Goal: Task Accomplishment & Management: Complete application form

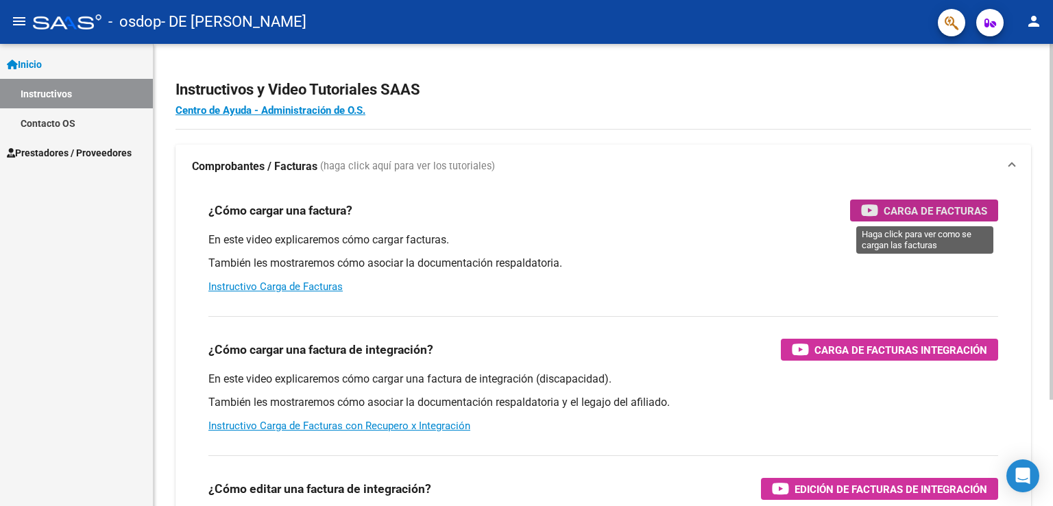
click at [933, 205] on span "Carga de Facturas" at bounding box center [934, 210] width 103 height 17
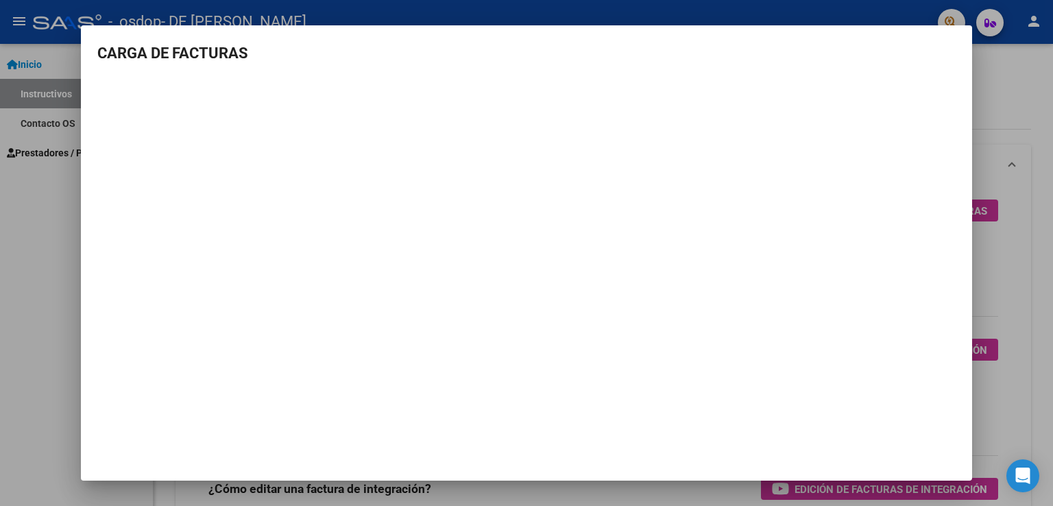
click at [1033, 110] on div at bounding box center [526, 253] width 1053 height 506
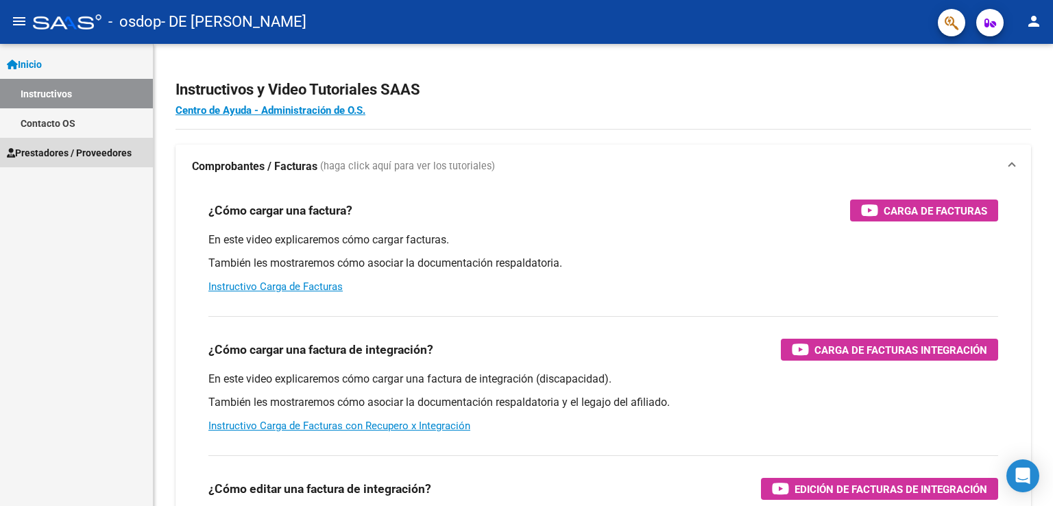
click at [103, 147] on span "Prestadores / Proveedores" at bounding box center [69, 152] width 125 height 15
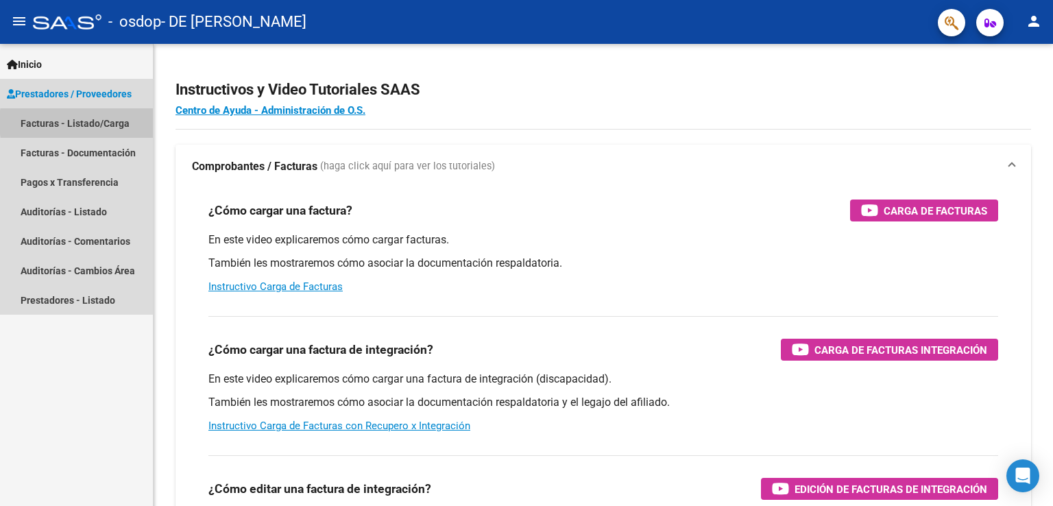
click at [112, 123] on link "Facturas - Listado/Carga" at bounding box center [76, 122] width 153 height 29
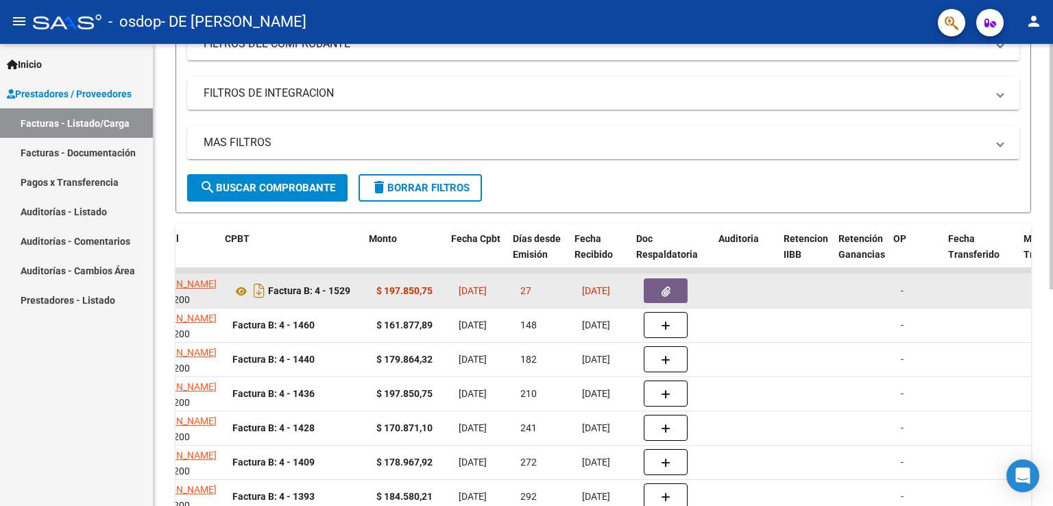
scroll to position [0, 438]
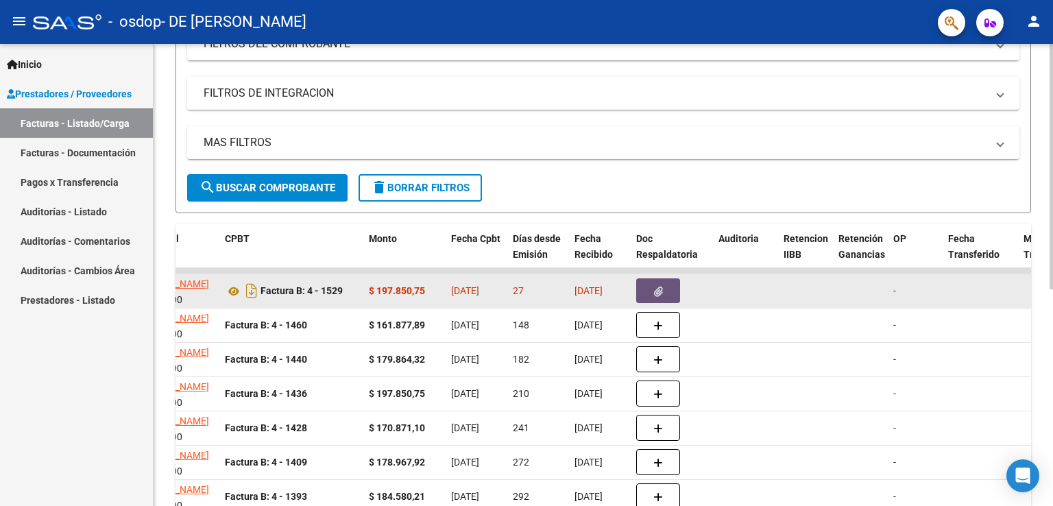
click at [669, 293] on button "button" at bounding box center [658, 290] width 44 height 25
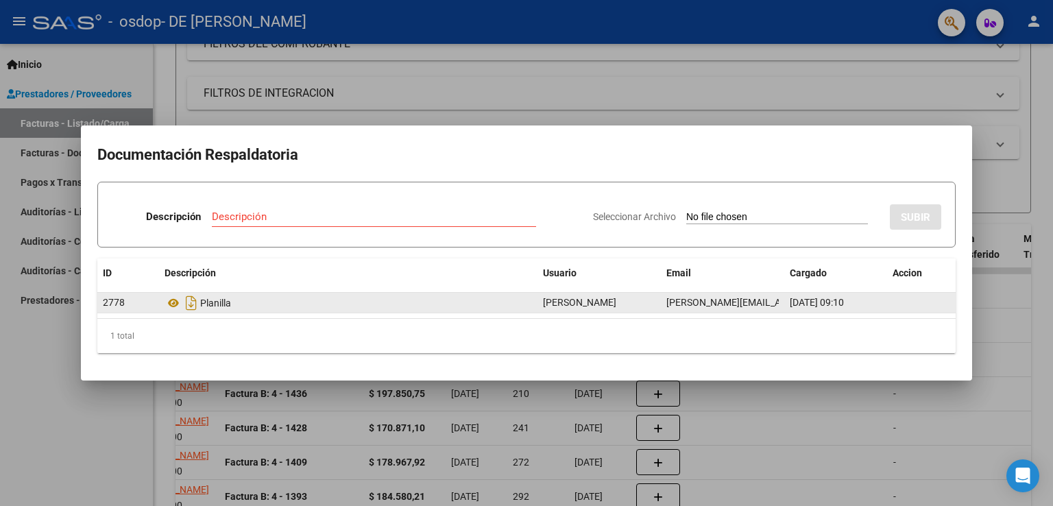
click at [222, 302] on div "Planilla" at bounding box center [347, 303] width 367 height 22
click at [189, 307] on icon "Descargar documento" at bounding box center [191, 303] width 18 height 22
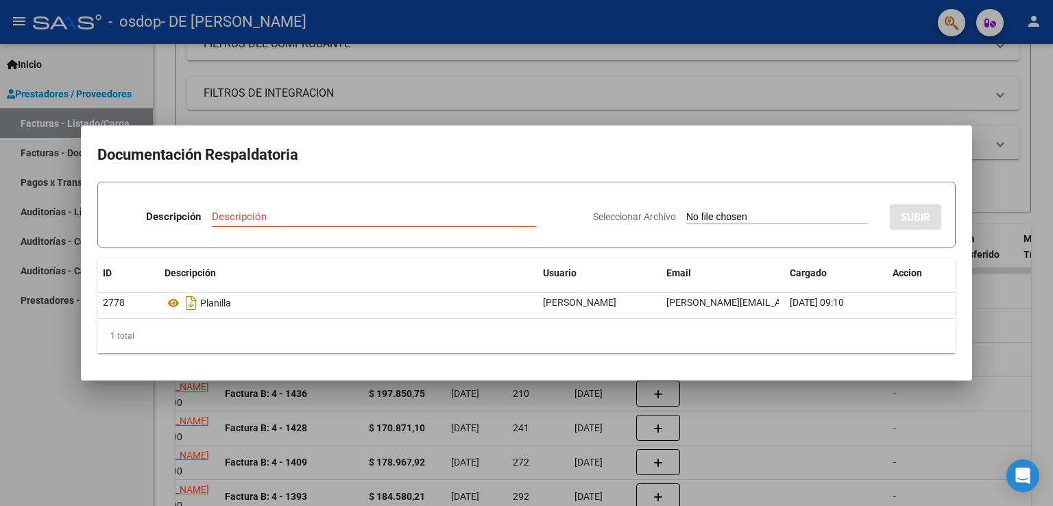
click at [519, 319] on div "1 total" at bounding box center [526, 336] width 858 height 34
click at [528, 302] on div "Planilla" at bounding box center [347, 303] width 367 height 22
click at [718, 415] on div at bounding box center [526, 253] width 1053 height 506
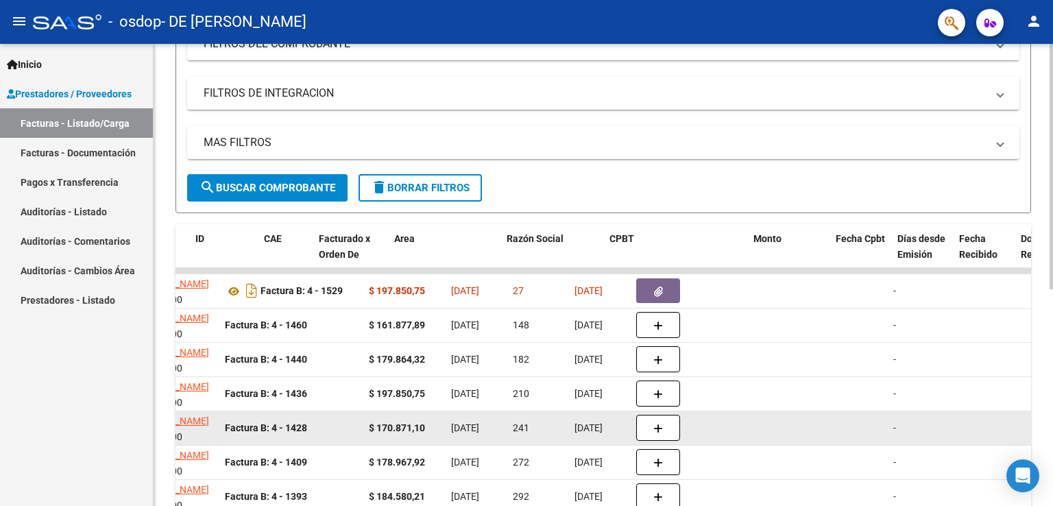
scroll to position [0, 0]
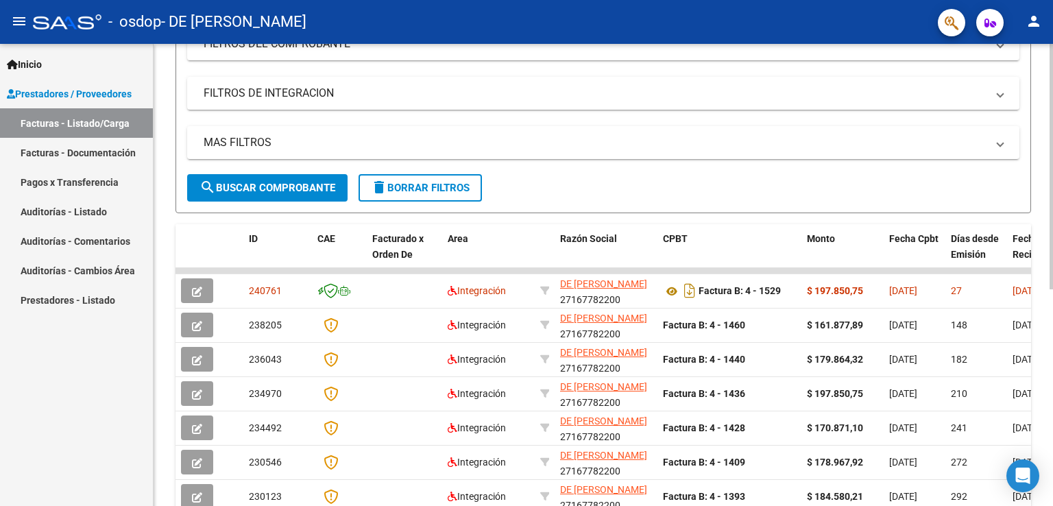
click at [692, 188] on form "Filtros Id Area Area Todos Confirmado Mostrar totalizadores FILTROS DEL COMPROB…" at bounding box center [602, 85] width 855 height 256
click at [313, 191] on span "search Buscar Comprobante" at bounding box center [267, 188] width 136 height 12
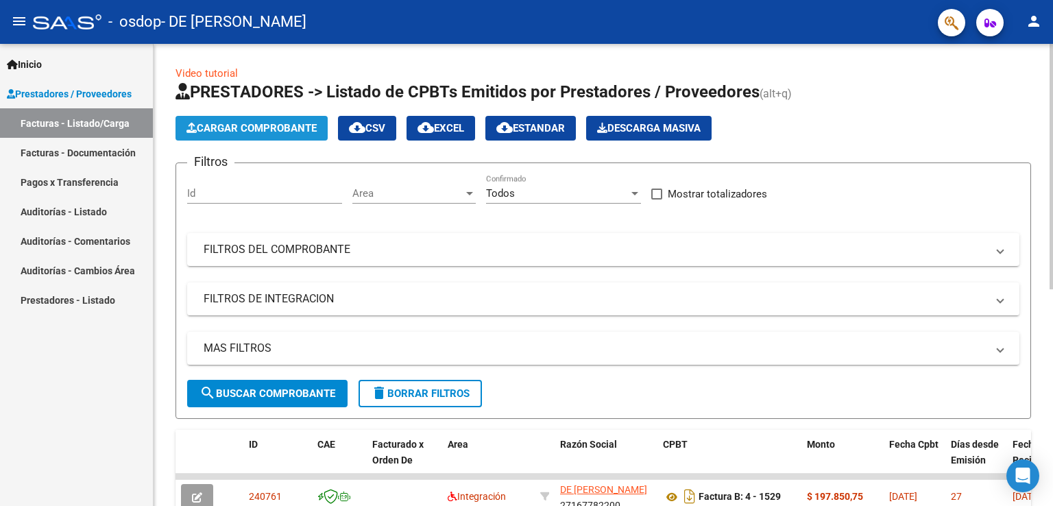
click at [271, 130] on span "Cargar Comprobante" at bounding box center [251, 128] width 130 height 12
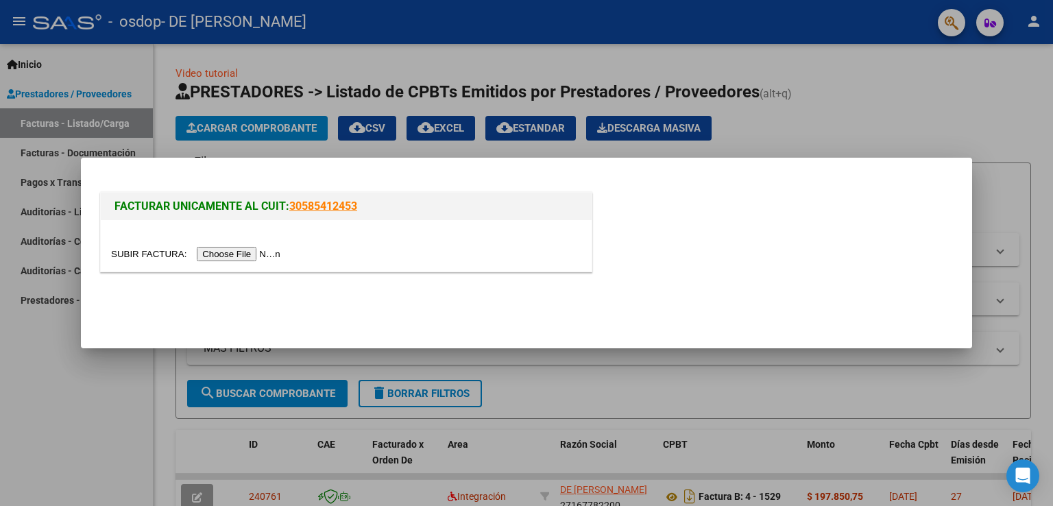
click at [216, 248] on input "file" at bounding box center [197, 254] width 173 height 14
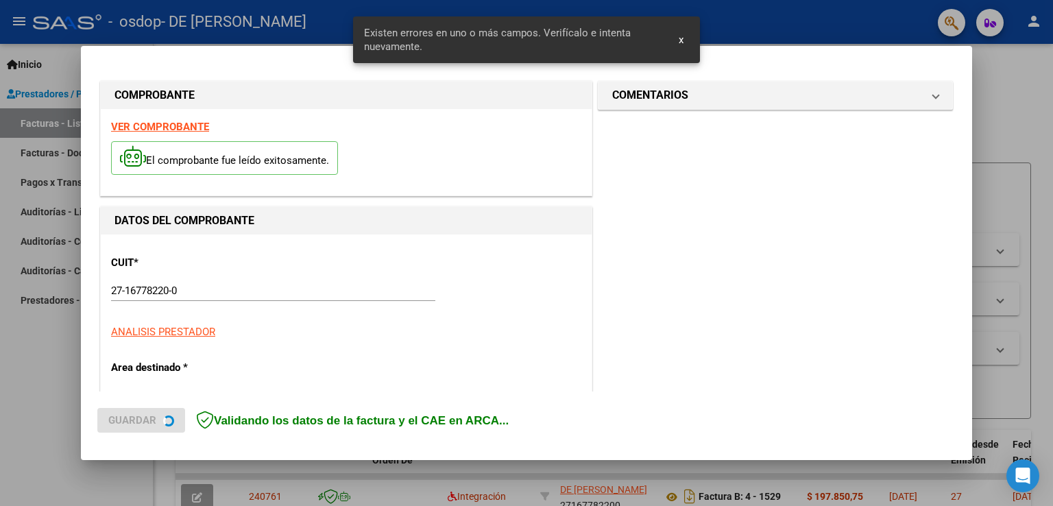
scroll to position [286, 0]
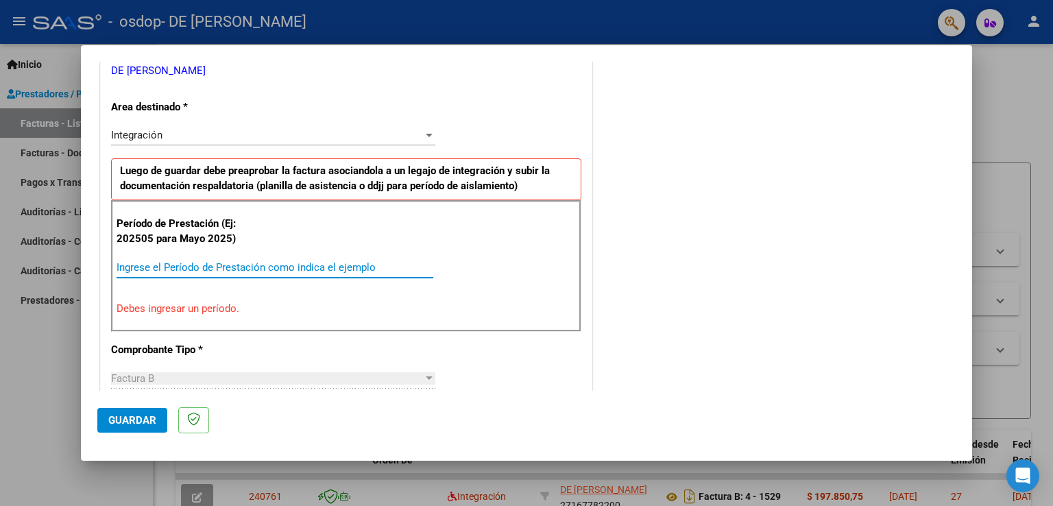
click at [325, 262] on input "Ingrese el Período de Prestación como indica el ejemplo" at bounding box center [275, 267] width 317 height 12
click at [329, 268] on input "Ingrese el Período de Prestación como indica el ejemplo" at bounding box center [275, 267] width 317 height 12
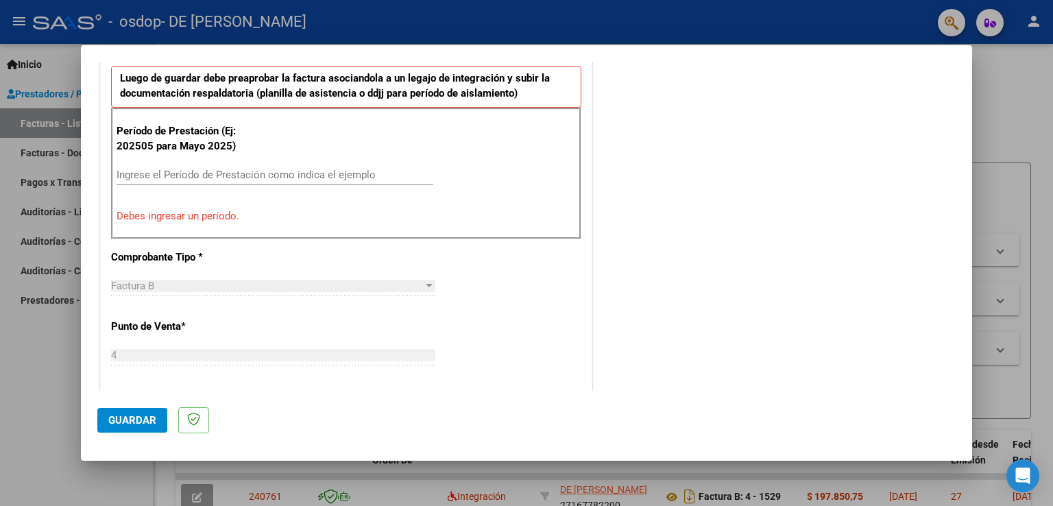
scroll to position [320, 0]
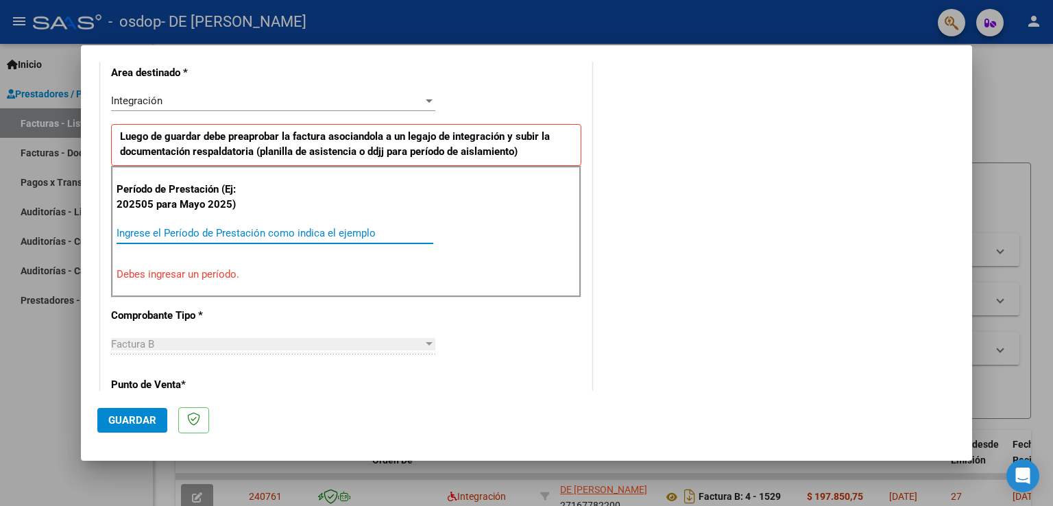
click at [372, 228] on input "Ingrese el Período de Prestación como indica el ejemplo" at bounding box center [275, 233] width 317 height 12
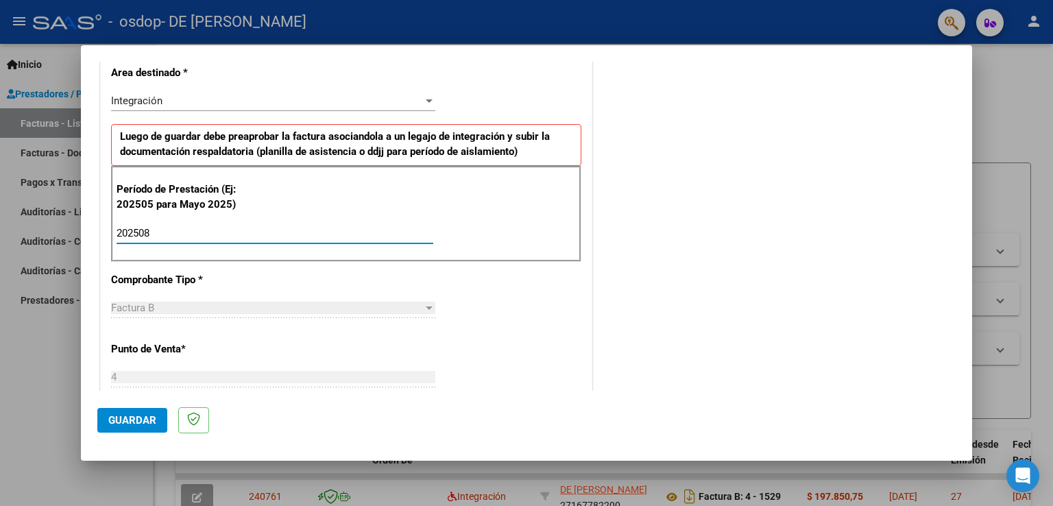
type input "202508"
click at [524, 331] on div "CUIT * 27-16778220-0 Ingresar CUIT ANALISIS PRESTADOR DE [PERSON_NAME] [PERSON_…" at bounding box center [346, 428] width 491 height 1031
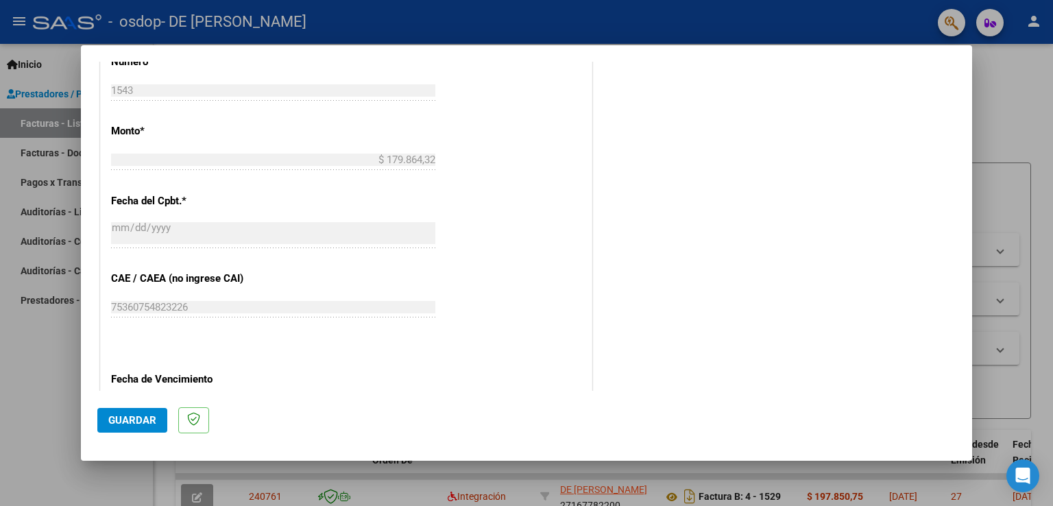
scroll to position [876, 0]
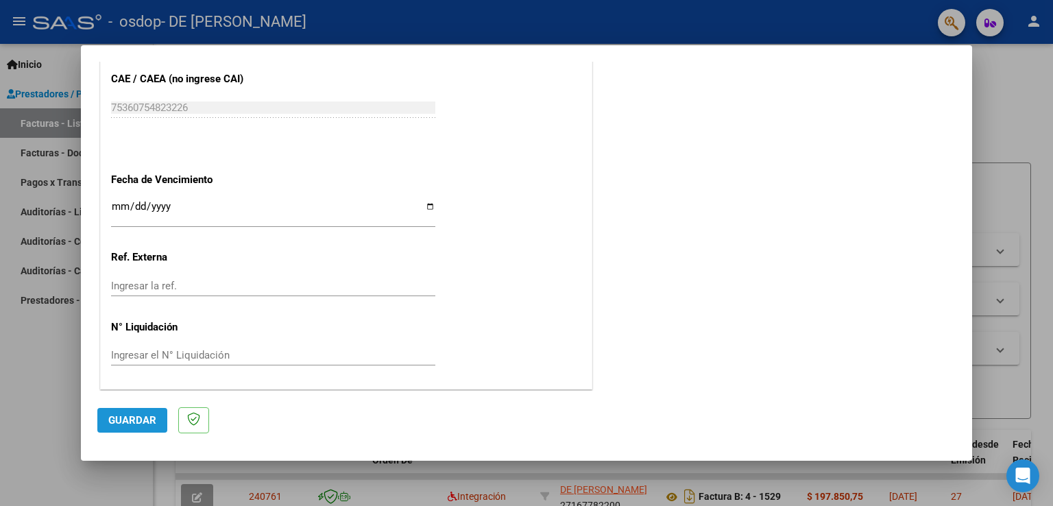
click at [136, 430] on button "Guardar" at bounding box center [132, 420] width 70 height 25
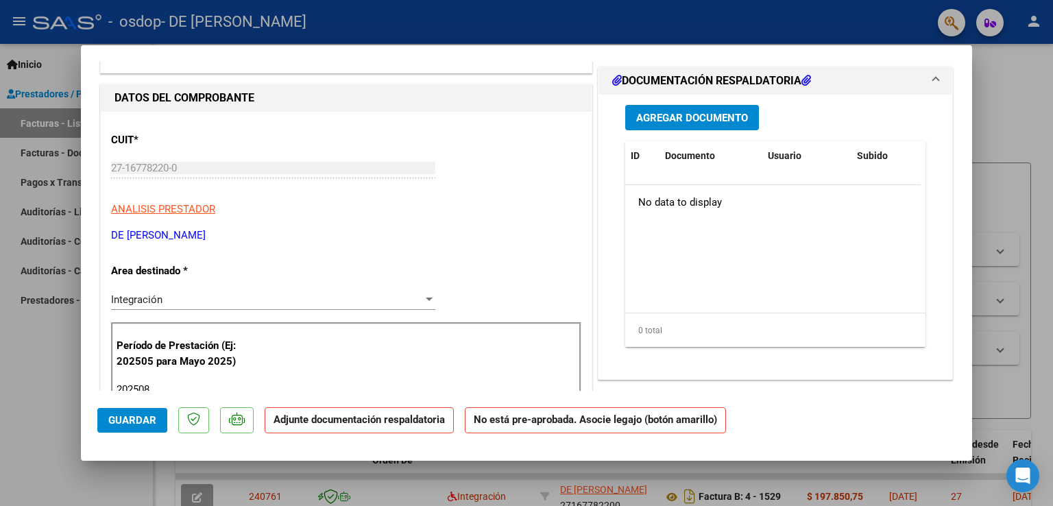
scroll to position [147, 0]
click at [738, 121] on span "Agregar Documento" at bounding box center [692, 118] width 112 height 12
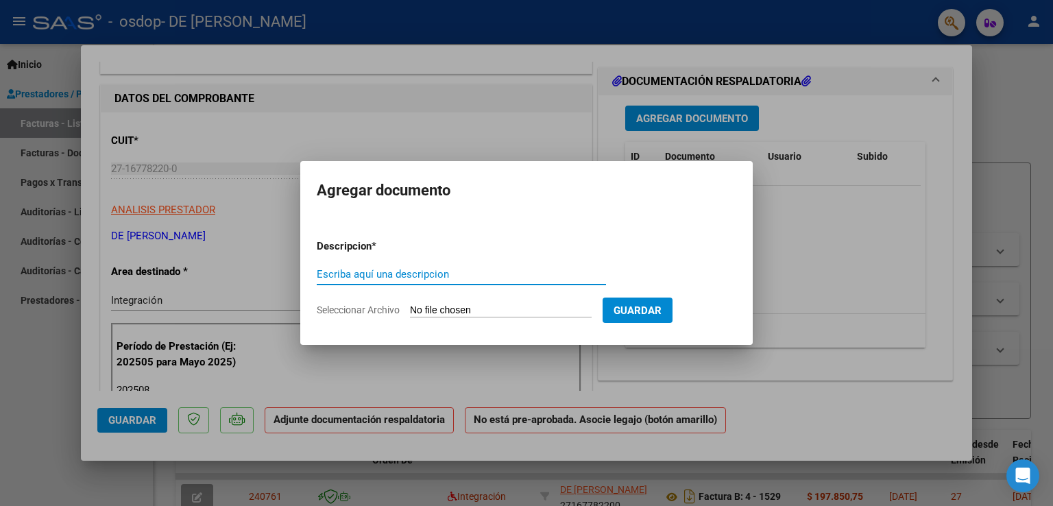
type input "p"
type input "PLANILLA DE ASISTENCIA"
click at [497, 310] on input "Seleccionar Archivo" at bounding box center [501, 310] width 182 height 13
type input "C:\fakepath\1543.pdf"
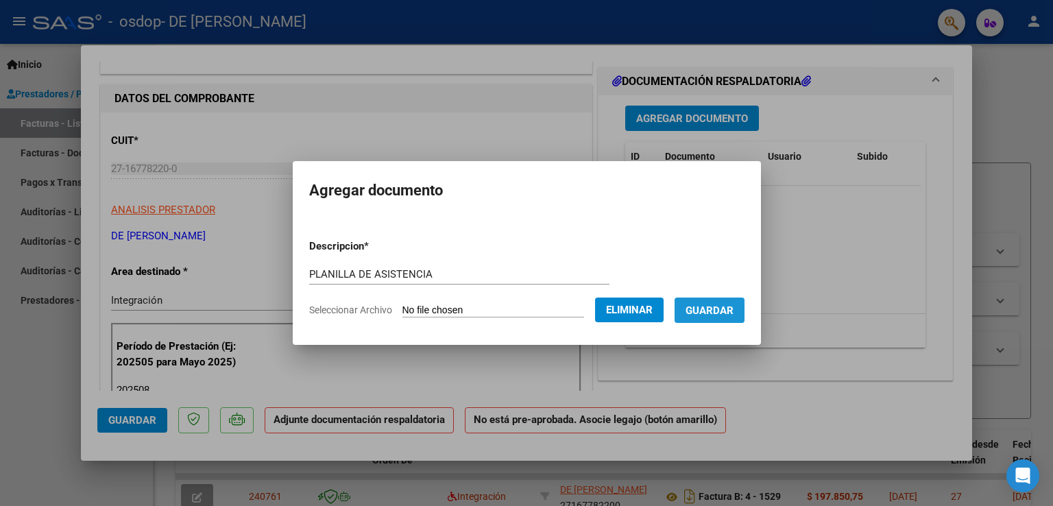
click at [731, 315] on span "Guardar" at bounding box center [709, 310] width 48 height 12
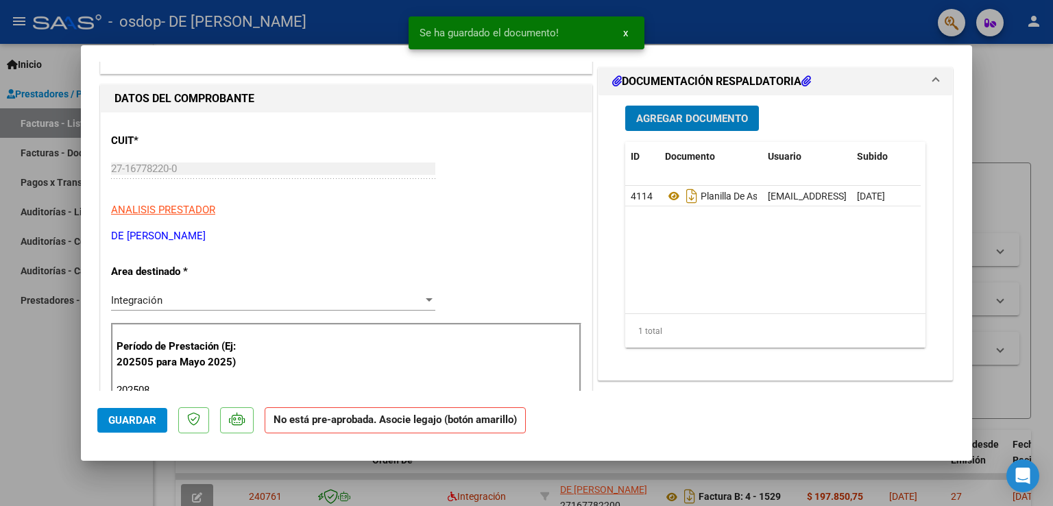
scroll to position [0, 0]
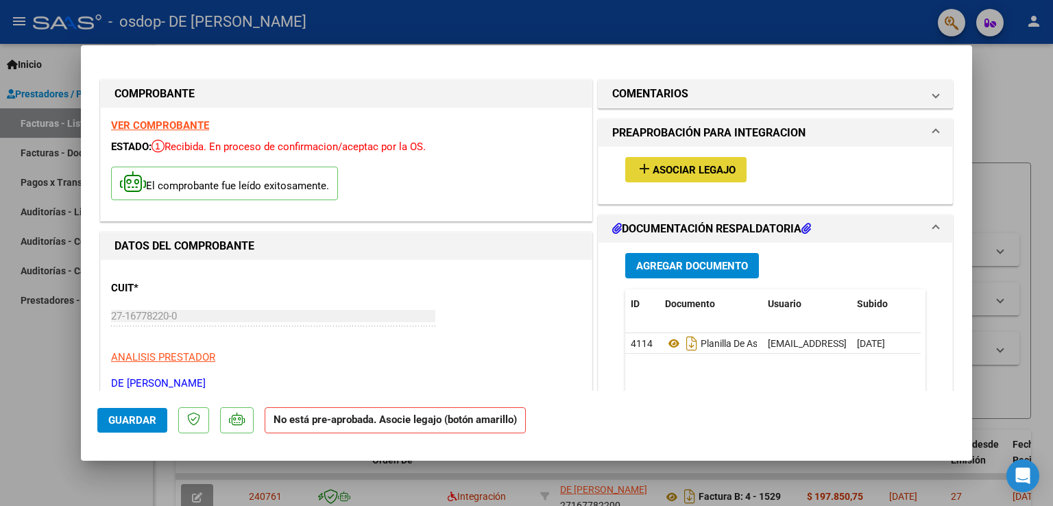
click at [719, 173] on span "Asociar Legajo" at bounding box center [693, 170] width 83 height 12
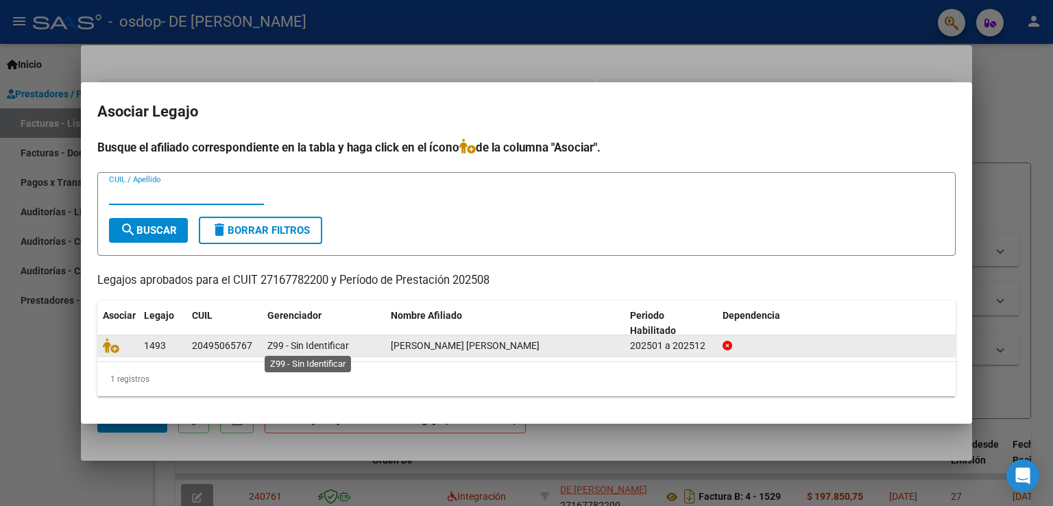
click at [343, 343] on span "Z99 - Sin Identificar" at bounding box center [308, 345] width 82 height 11
click at [353, 341] on div "Z99 - Sin Identificar" at bounding box center [323, 346] width 112 height 16
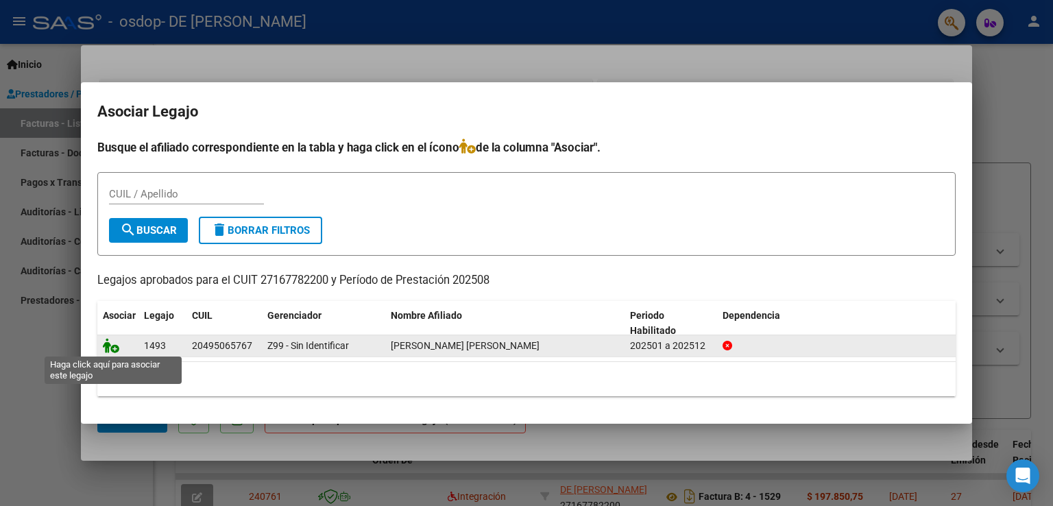
click at [107, 346] on icon at bounding box center [111, 345] width 16 height 15
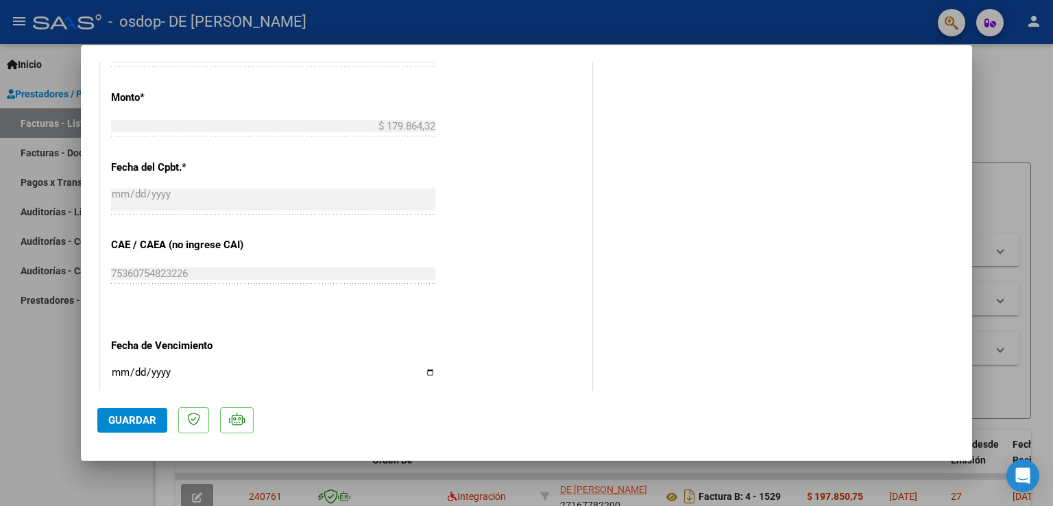
scroll to position [896, 0]
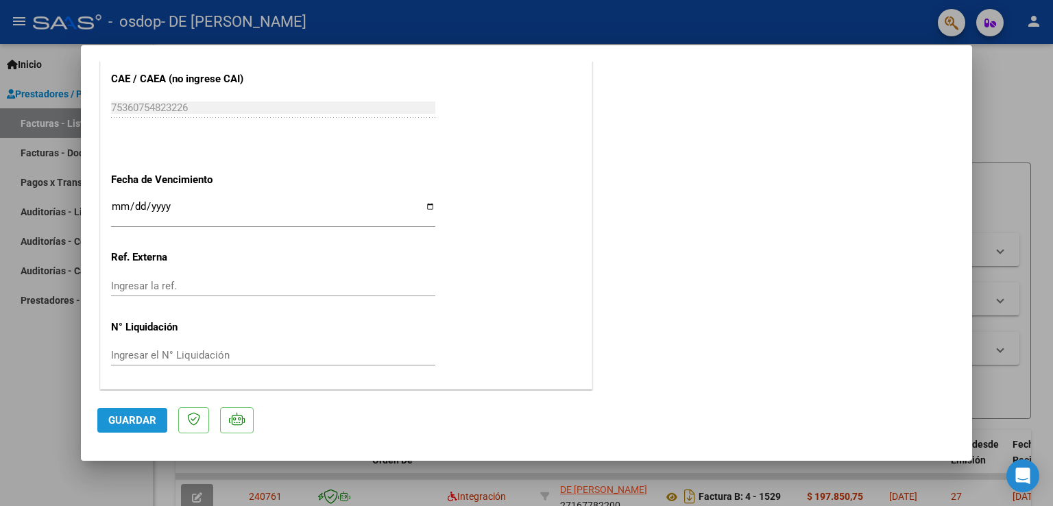
click at [137, 415] on span "Guardar" at bounding box center [132, 420] width 48 height 12
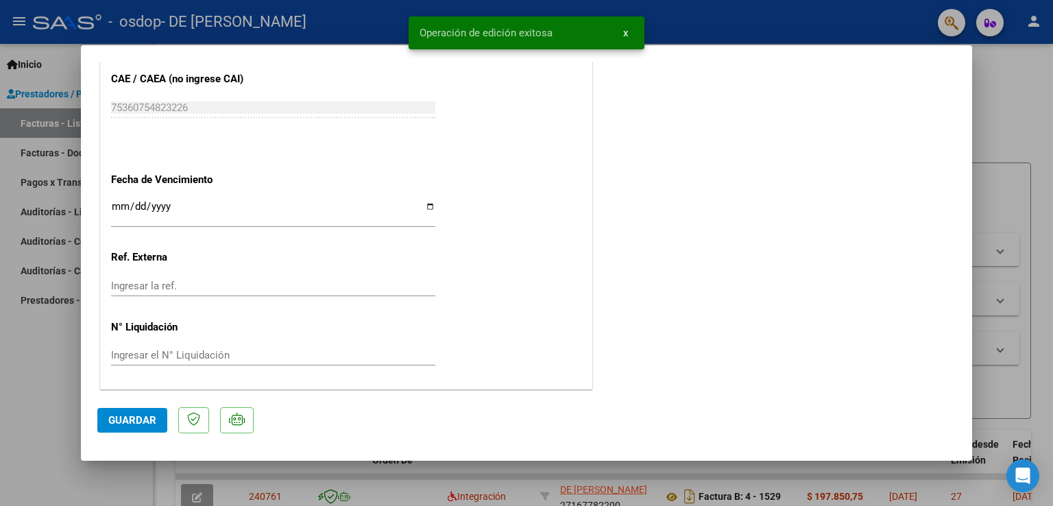
click at [1013, 108] on div at bounding box center [526, 253] width 1053 height 506
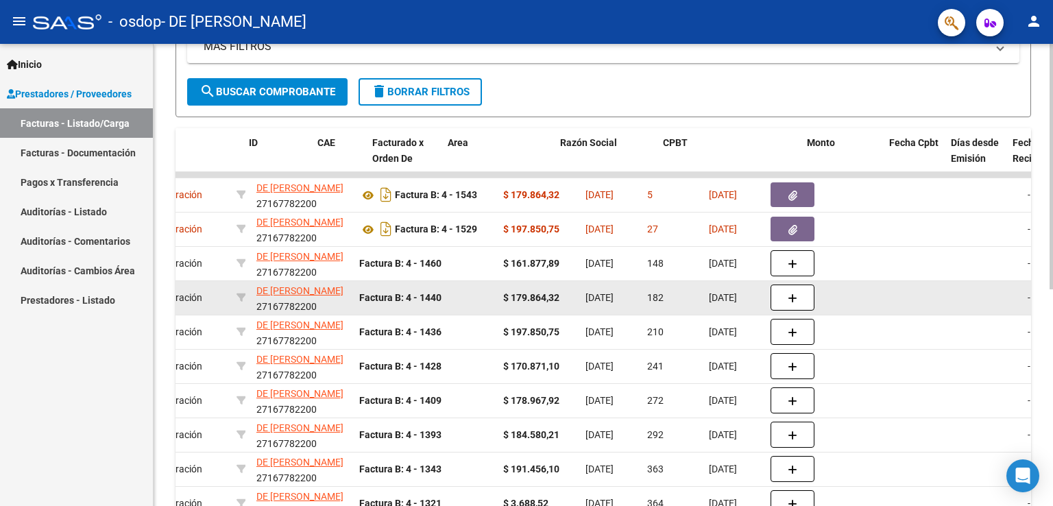
scroll to position [0, 0]
